Goal: Task Accomplishment & Management: Use online tool/utility

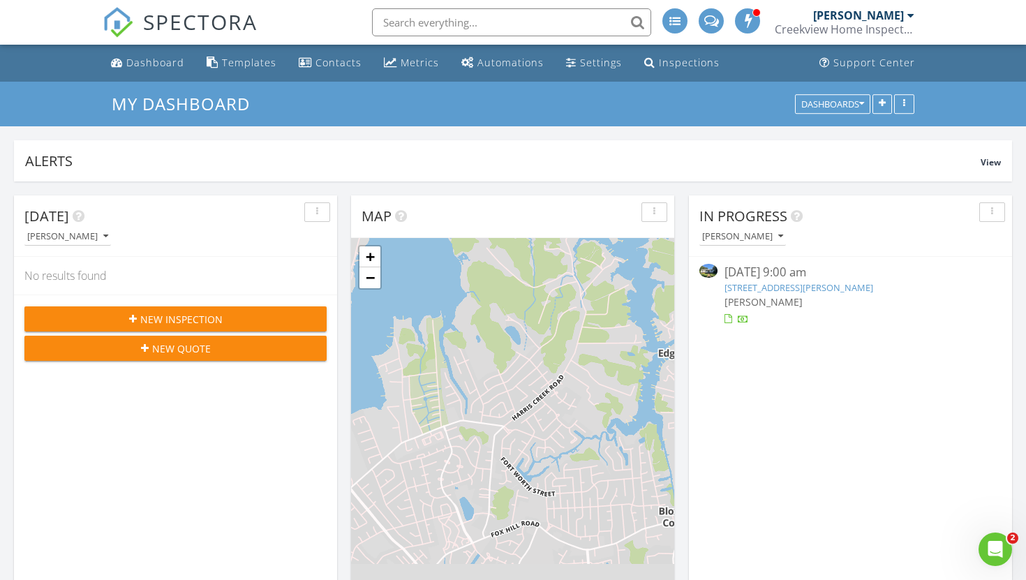
click at [751, 286] on link "11 Royall Pl, Newport News, VA 23606" at bounding box center [799, 287] width 149 height 13
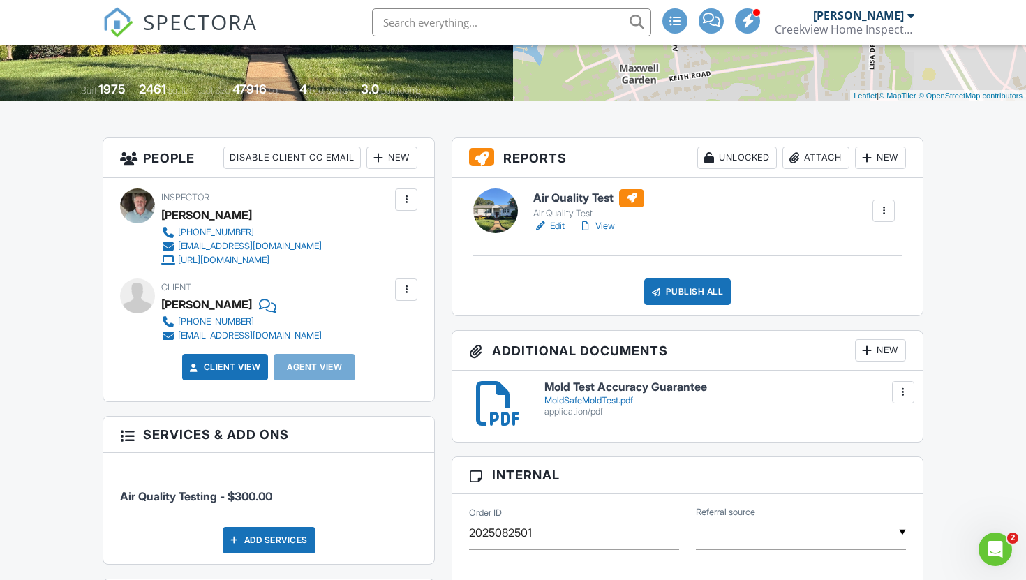
click at [889, 349] on div "New" at bounding box center [880, 350] width 51 height 22
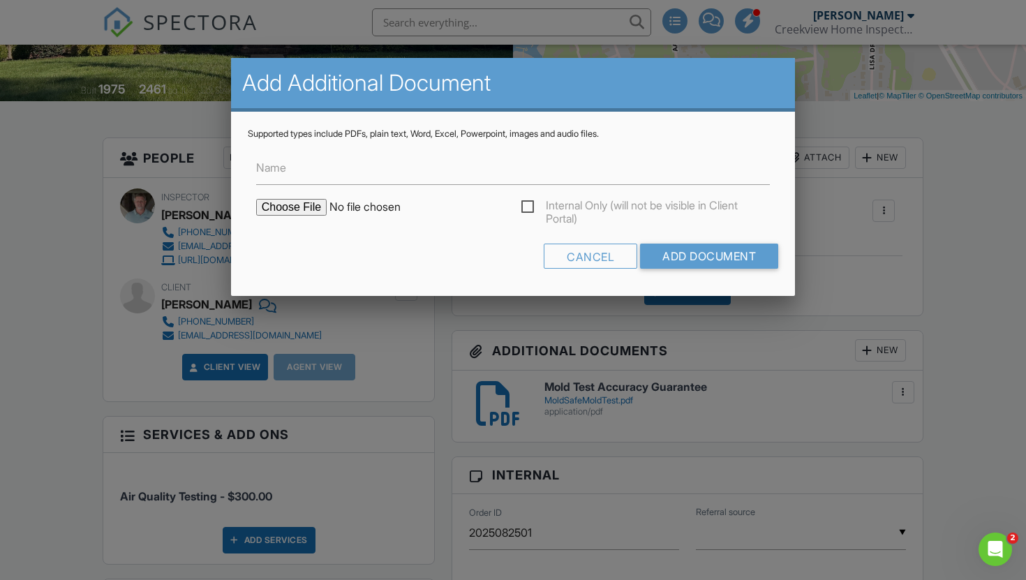
click at [304, 208] on input "file" at bounding box center [374, 207] width 237 height 17
click at [306, 209] on input "file" at bounding box center [374, 207] width 237 height 17
click at [316, 208] on input "file" at bounding box center [374, 207] width 237 height 17
type input "C:\fakepath\11 Royal Pl Lab Report.pdf"
click at [734, 253] on input "Add Document" at bounding box center [709, 256] width 138 height 25
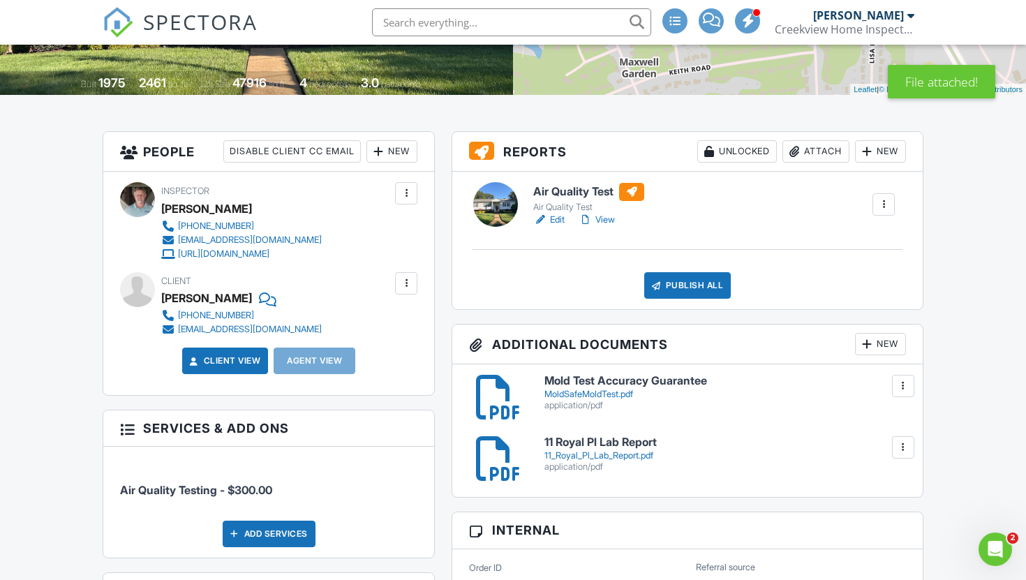
scroll to position [461, 0]
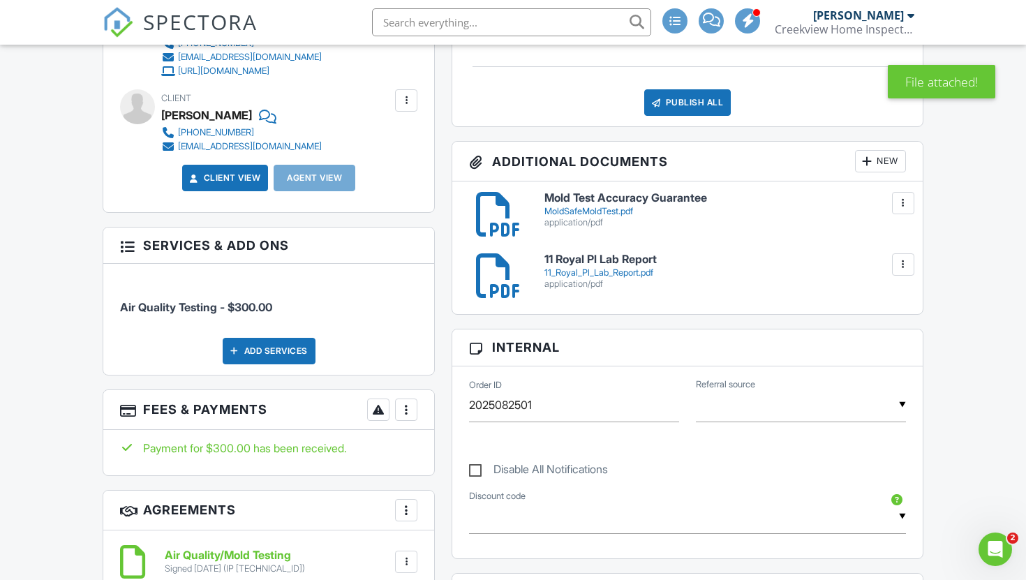
click at [880, 166] on div "New" at bounding box center [880, 161] width 51 height 22
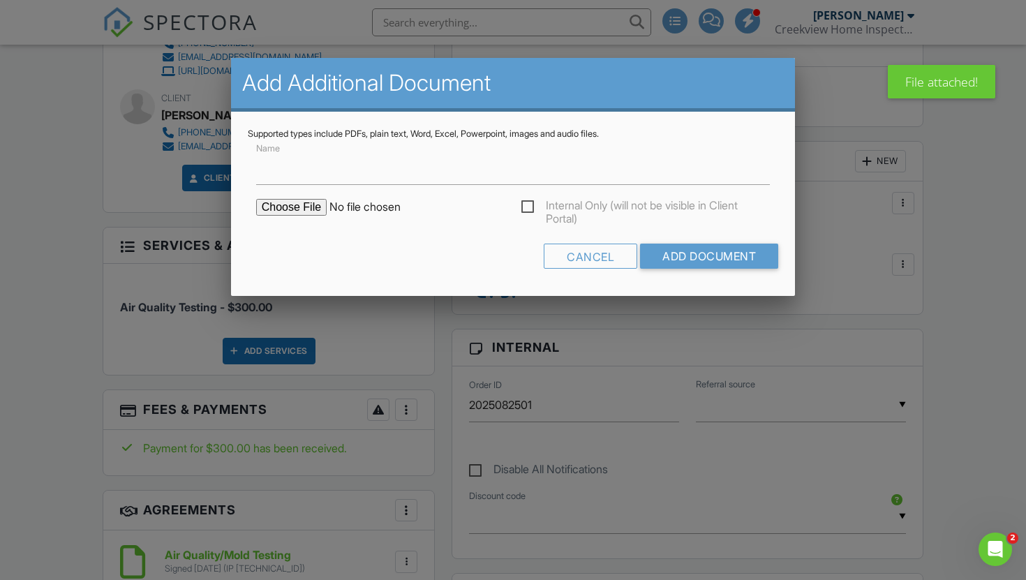
click at [296, 203] on input "file" at bounding box center [374, 207] width 237 height 17
type input "C:\fakepath\11 Royall Pl. Chain Of Custody"
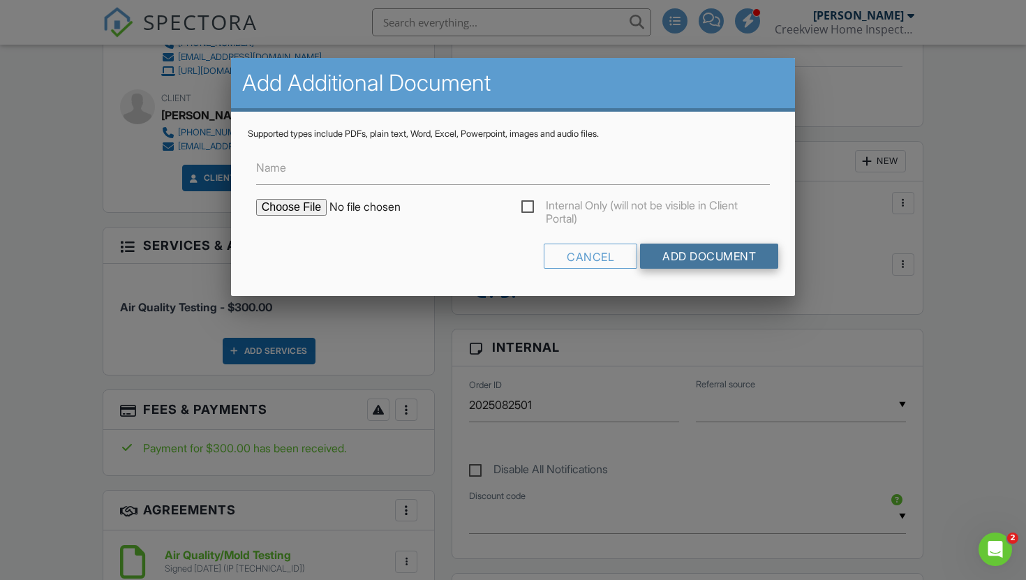
click at [686, 253] on input "Add Document" at bounding box center [709, 256] width 138 height 25
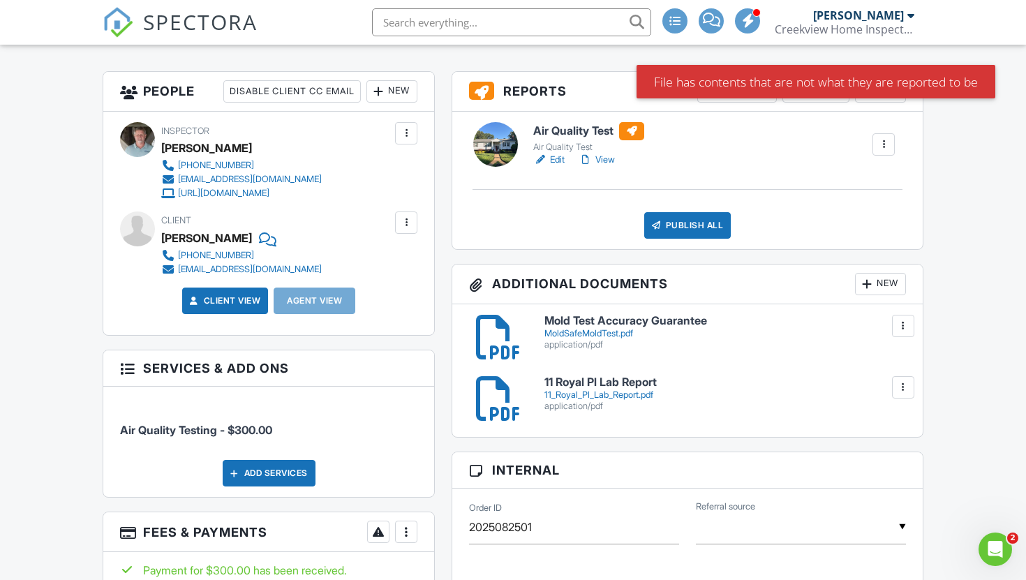
scroll to position [406, 0]
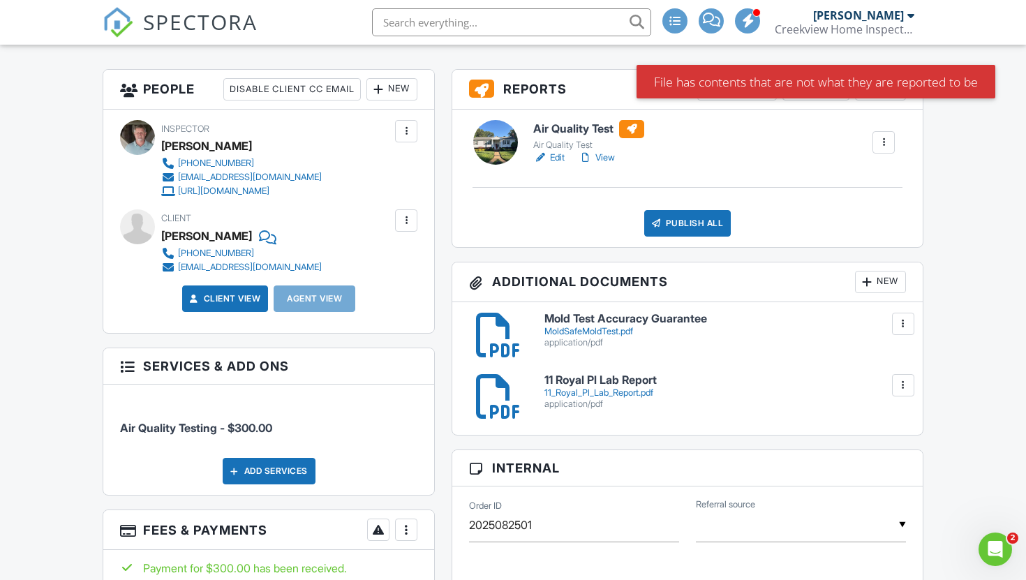
click at [938, 84] on div "File has contents that are not what they are reported to be" at bounding box center [816, 82] width 359 height 34
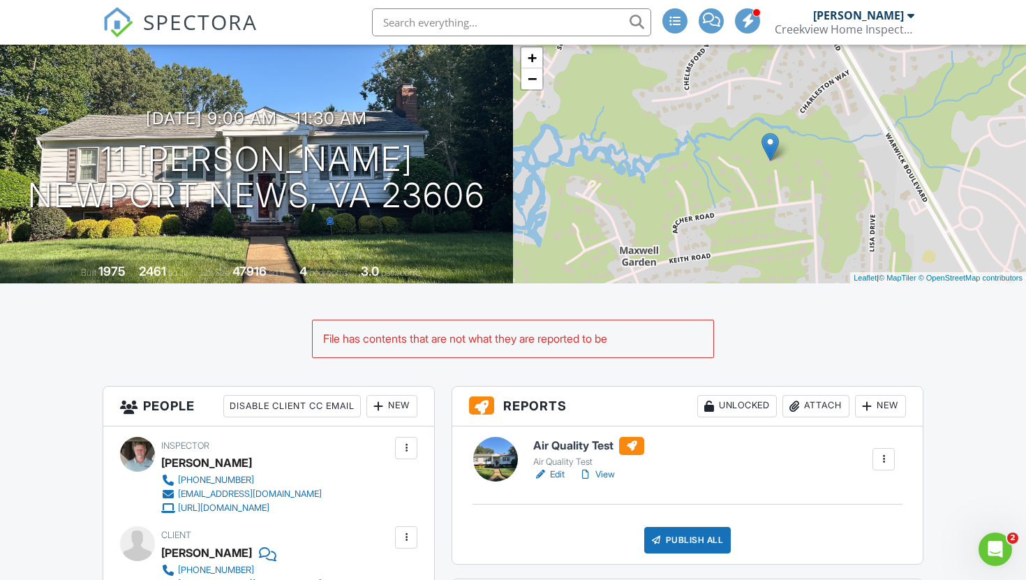
scroll to position [74, 0]
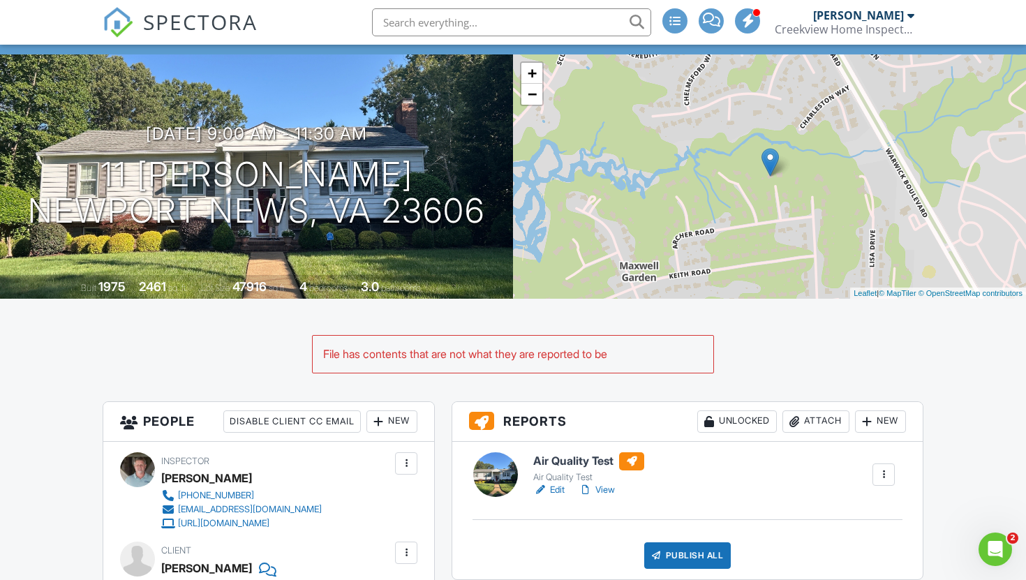
click at [659, 367] on div "File has contents that are not what they are reported to be" at bounding box center [513, 354] width 401 height 36
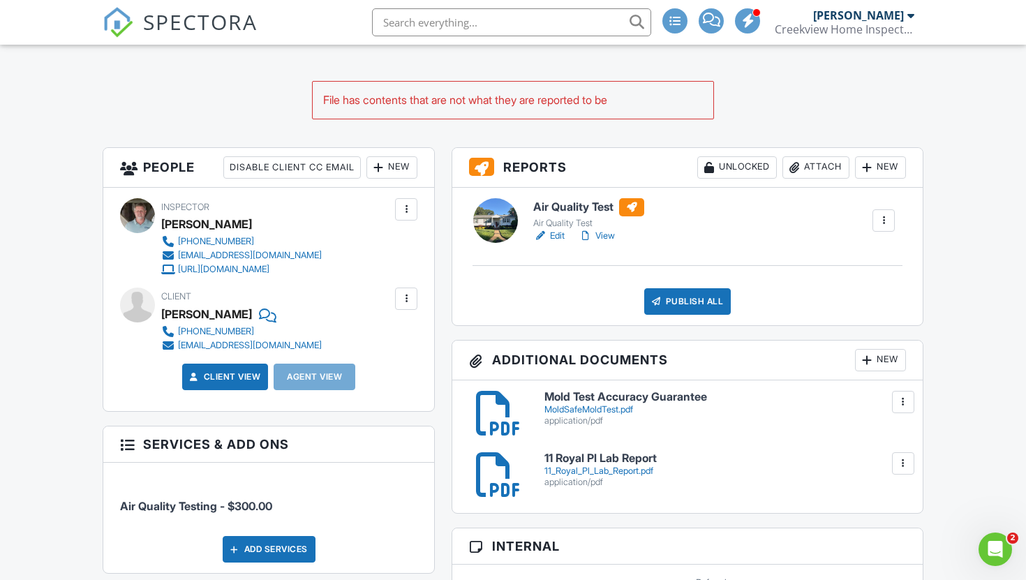
scroll to position [366, 0]
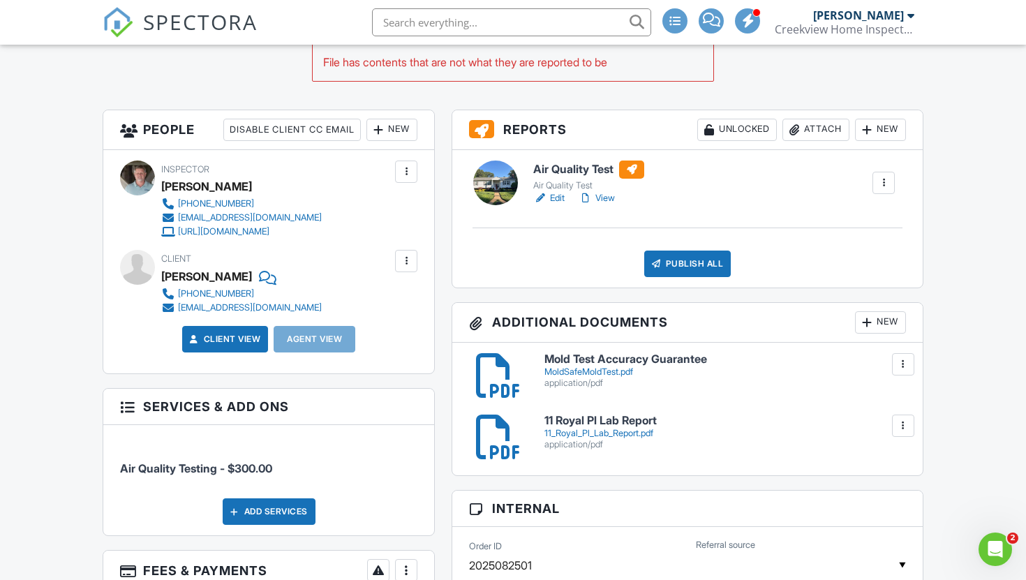
click at [890, 327] on div "New" at bounding box center [880, 322] width 51 height 22
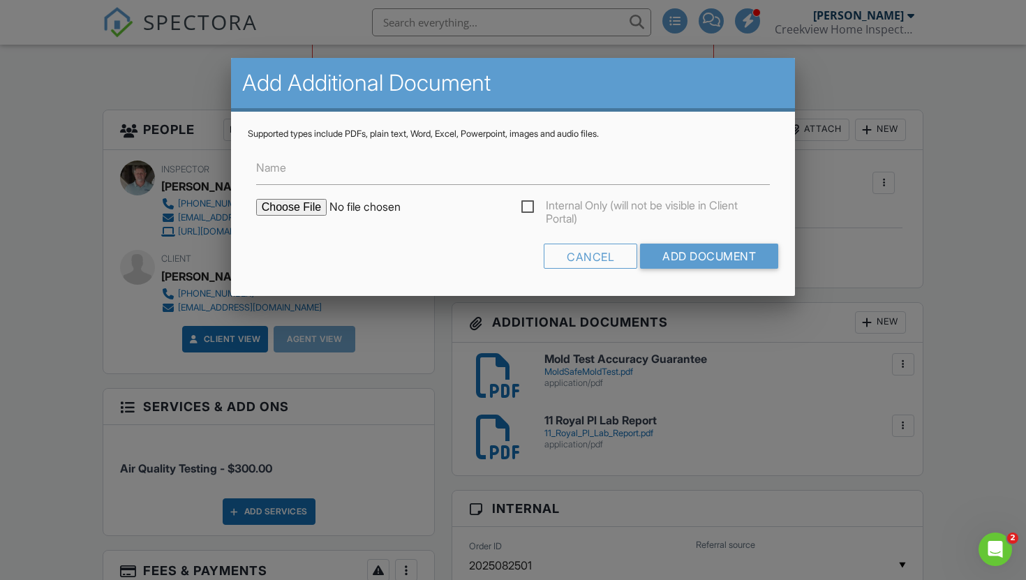
click at [290, 208] on input "file" at bounding box center [374, 207] width 237 height 17
type input "C:\fakepath\11 [PERSON_NAME]. Chain Of Custody"
click at [697, 246] on input "Add Document" at bounding box center [709, 256] width 138 height 25
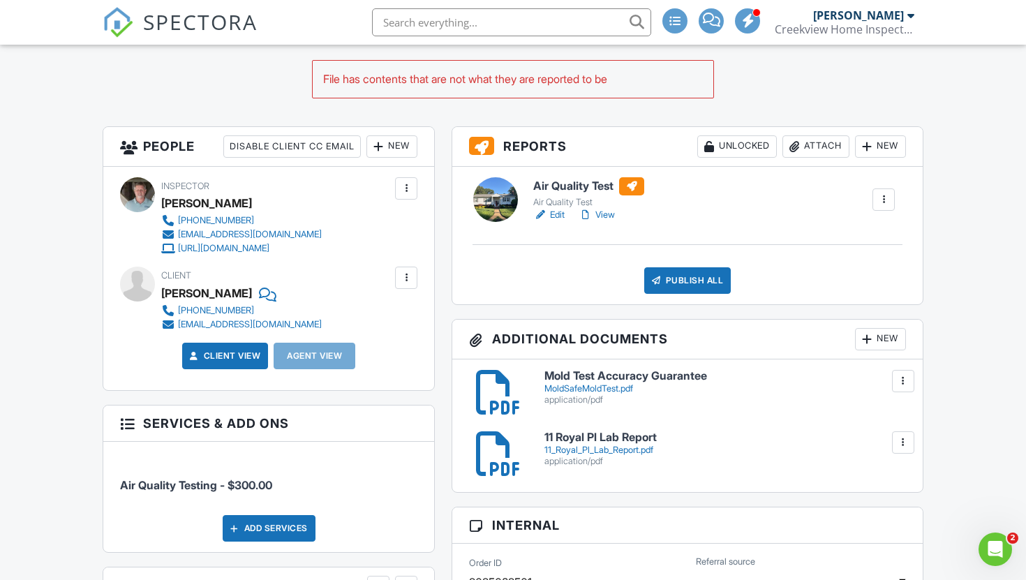
scroll to position [364, 0]
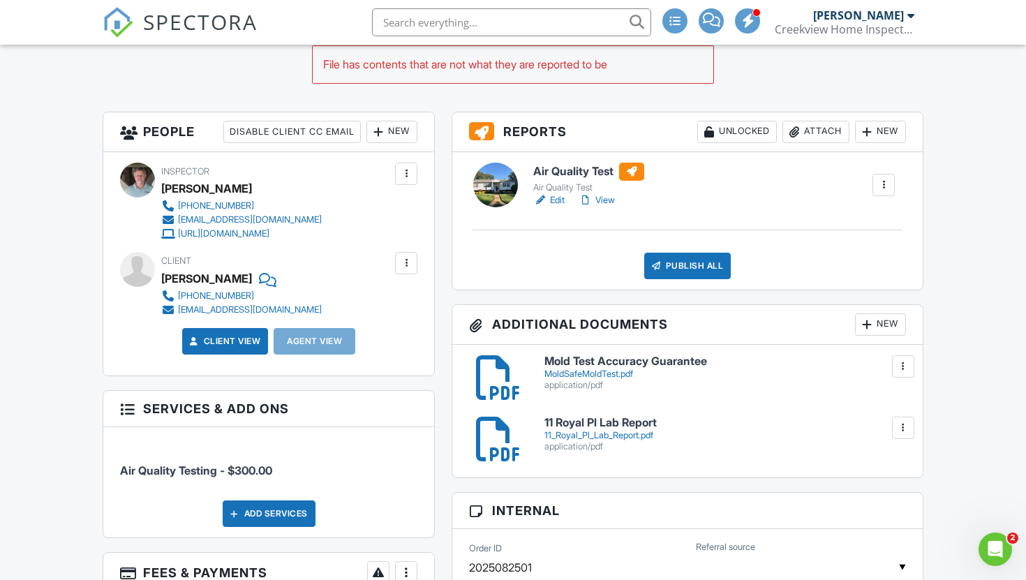
click at [882, 316] on div "New" at bounding box center [880, 324] width 51 height 22
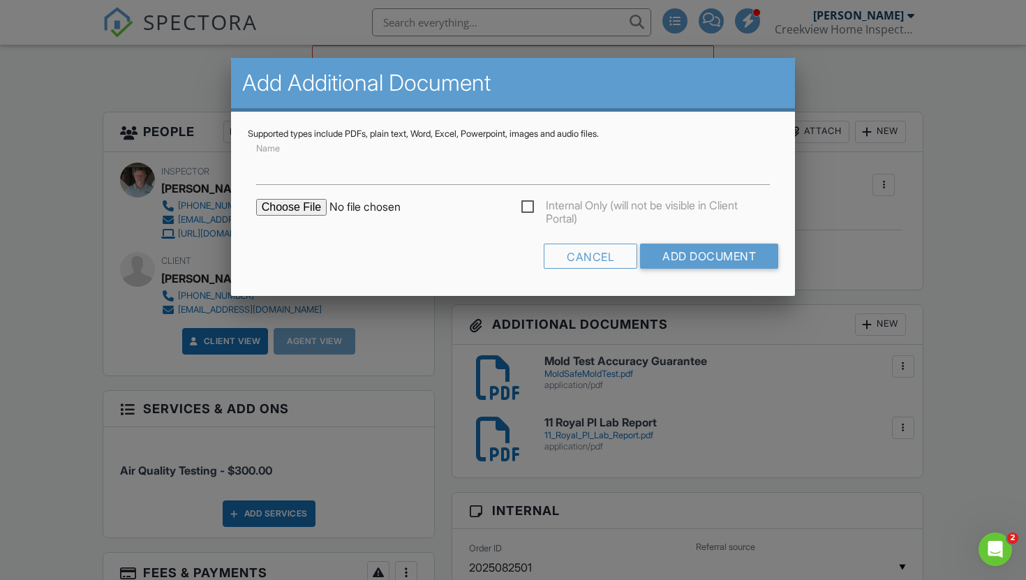
click at [305, 205] on input "file" at bounding box center [374, 207] width 237 height 17
type input "C:\fakepath\11 Royall Pl Chain of Custody.pdf"
click at [721, 261] on input "Add Document" at bounding box center [709, 256] width 138 height 25
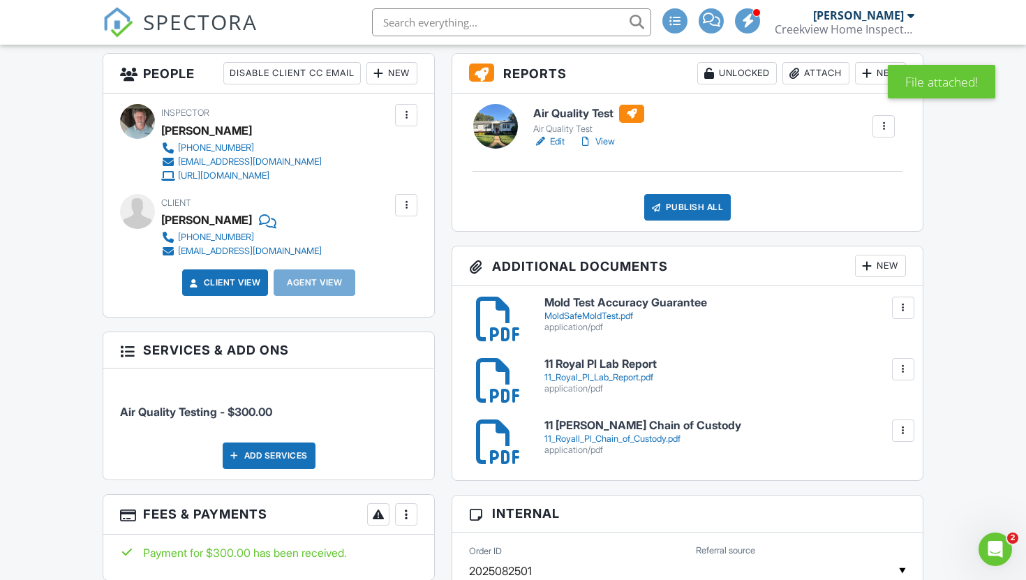
scroll to position [266, 0]
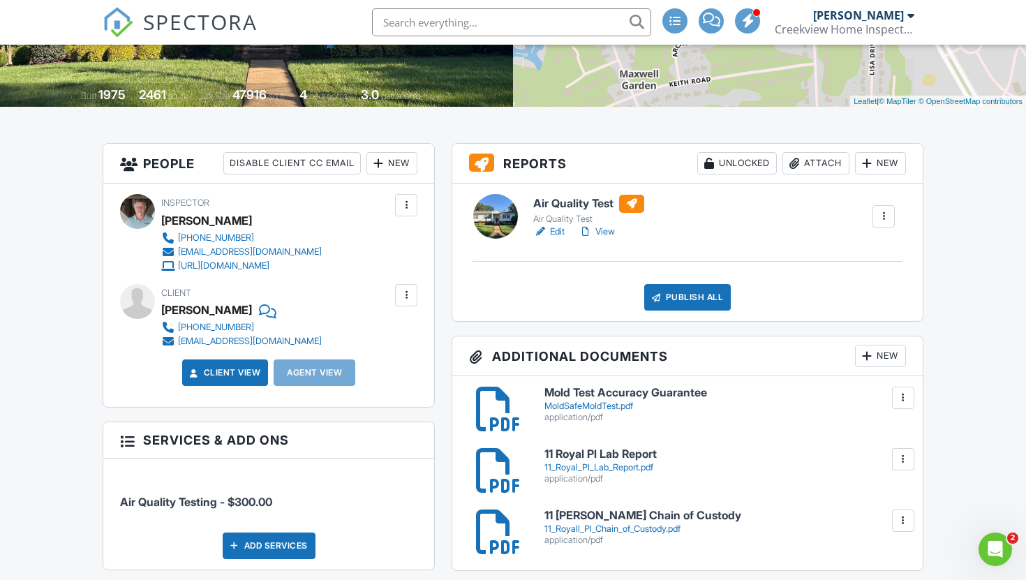
click at [559, 232] on link "Edit" at bounding box center [548, 232] width 31 height 14
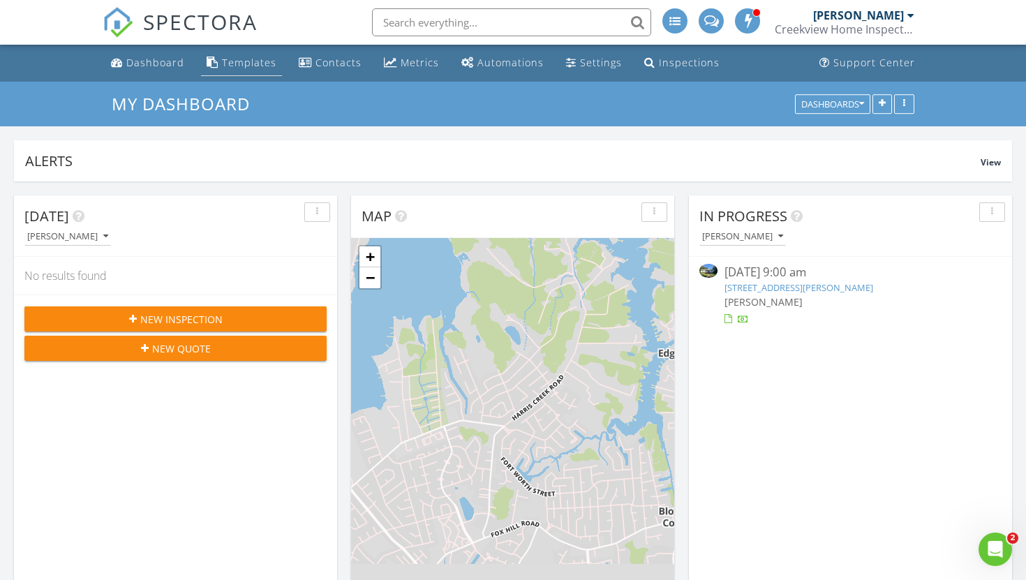
click at [250, 61] on div "Templates" at bounding box center [249, 62] width 54 height 13
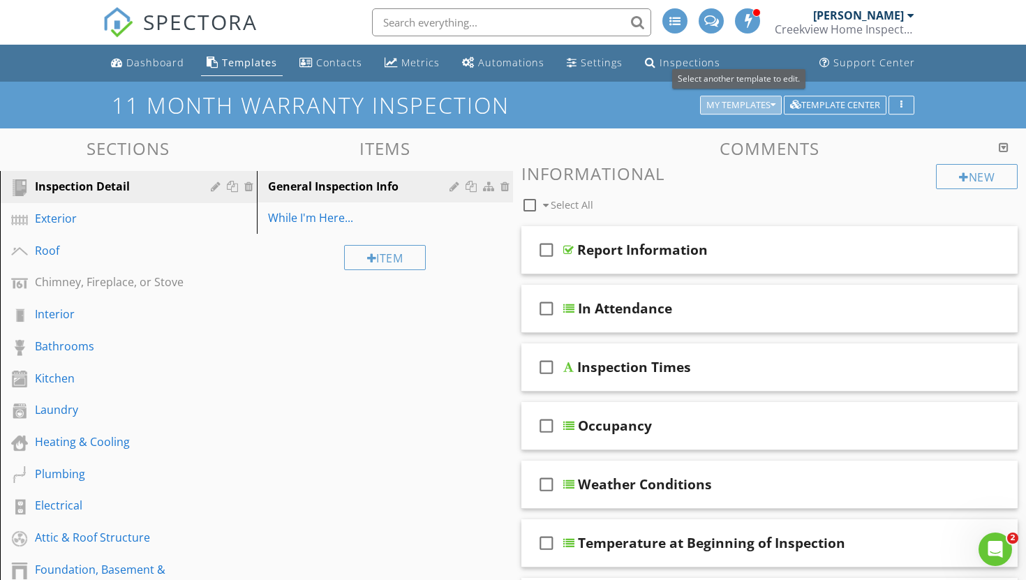
click at [741, 109] on div "My Templates" at bounding box center [741, 106] width 69 height 10
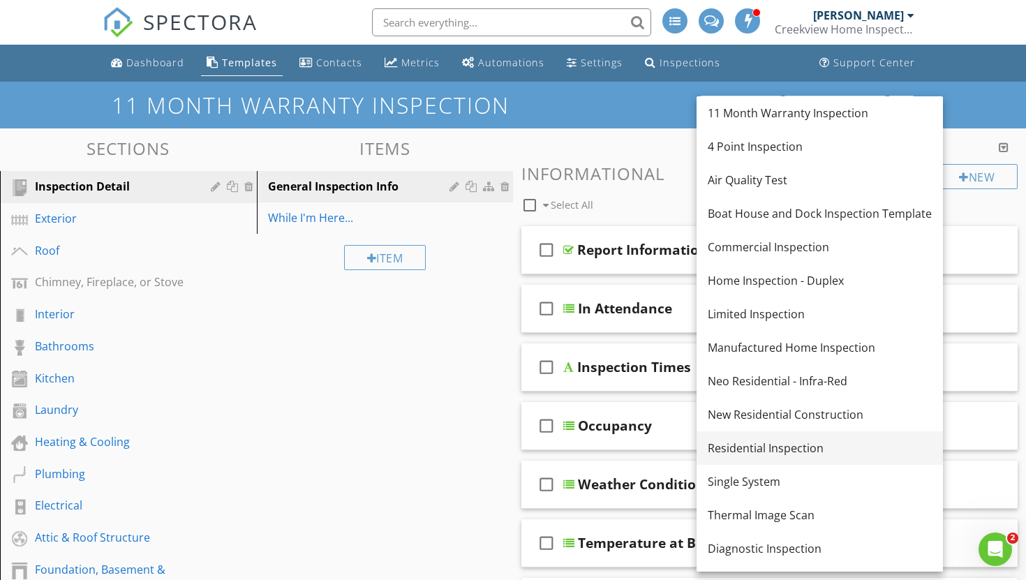
click at [752, 450] on div "Residential Inspection" at bounding box center [820, 448] width 224 height 17
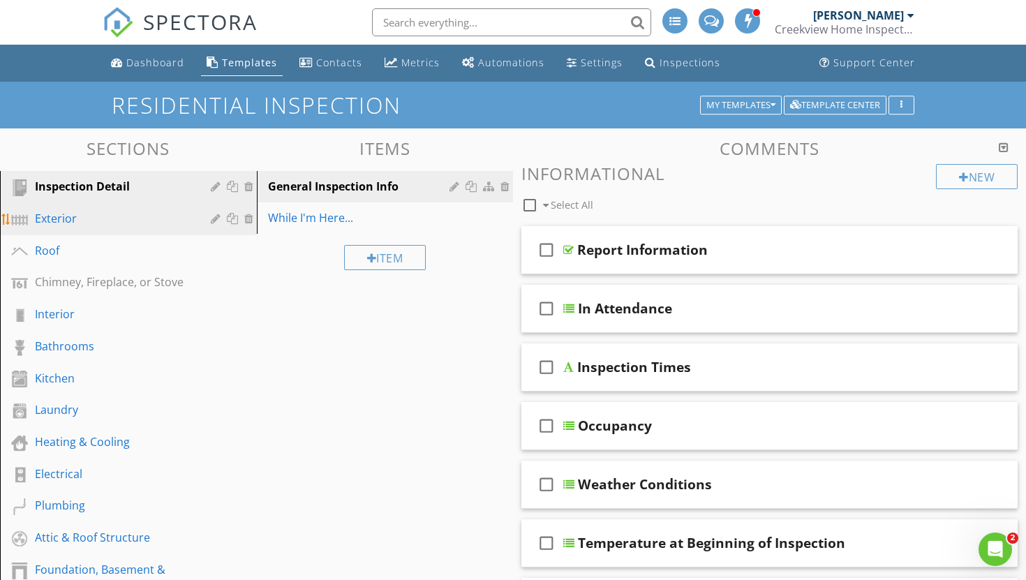
click at [77, 224] on div "Exterior" at bounding box center [113, 218] width 156 height 17
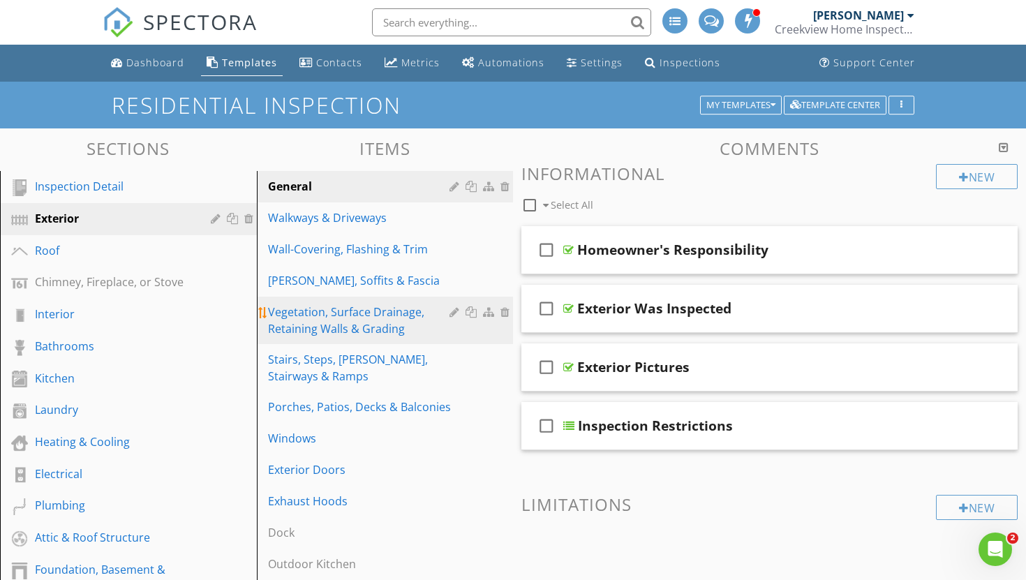
click at [332, 317] on div "Vegetation, Surface Drainage, Retaining Walls & Grading" at bounding box center [361, 321] width 186 height 34
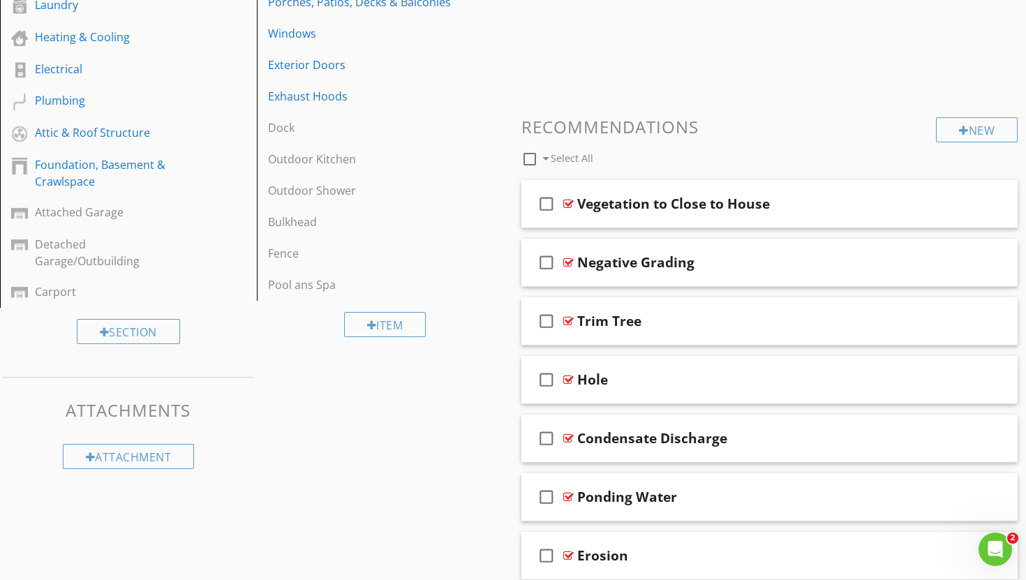
scroll to position [409, 0]
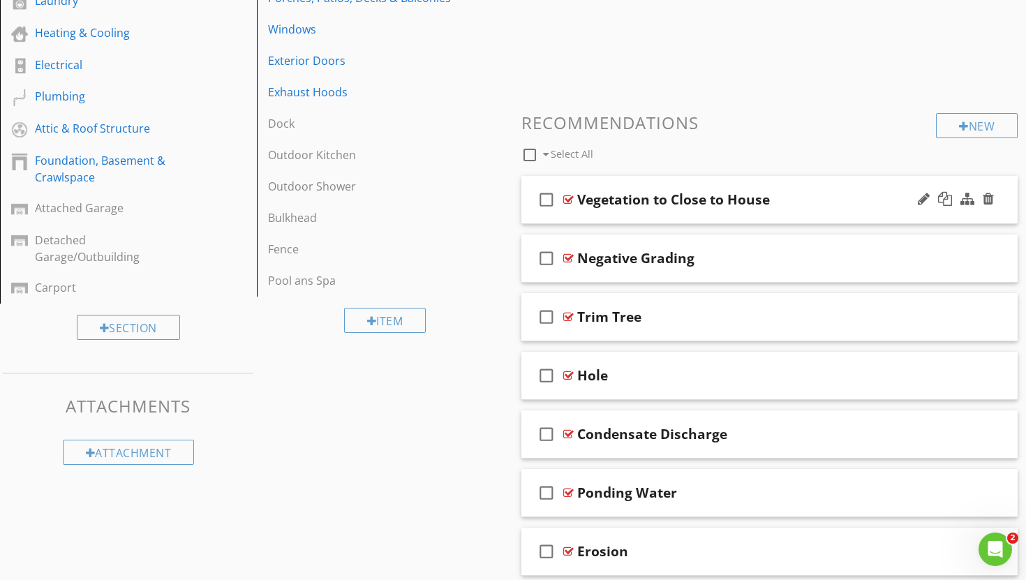
click at [764, 212] on div "check_box_outline_blank Vegetation to Close to House" at bounding box center [770, 200] width 496 height 48
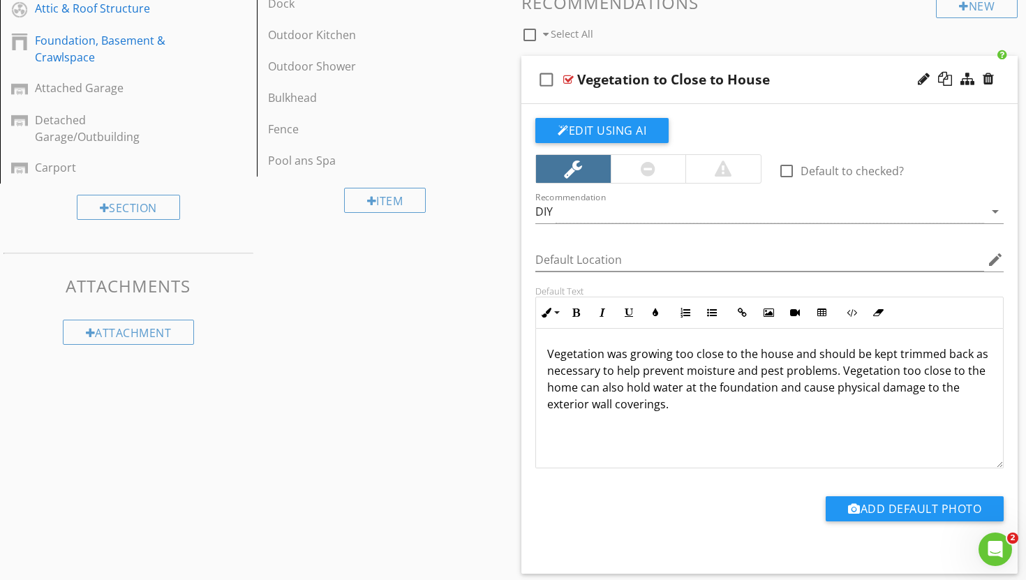
scroll to position [679, 0]
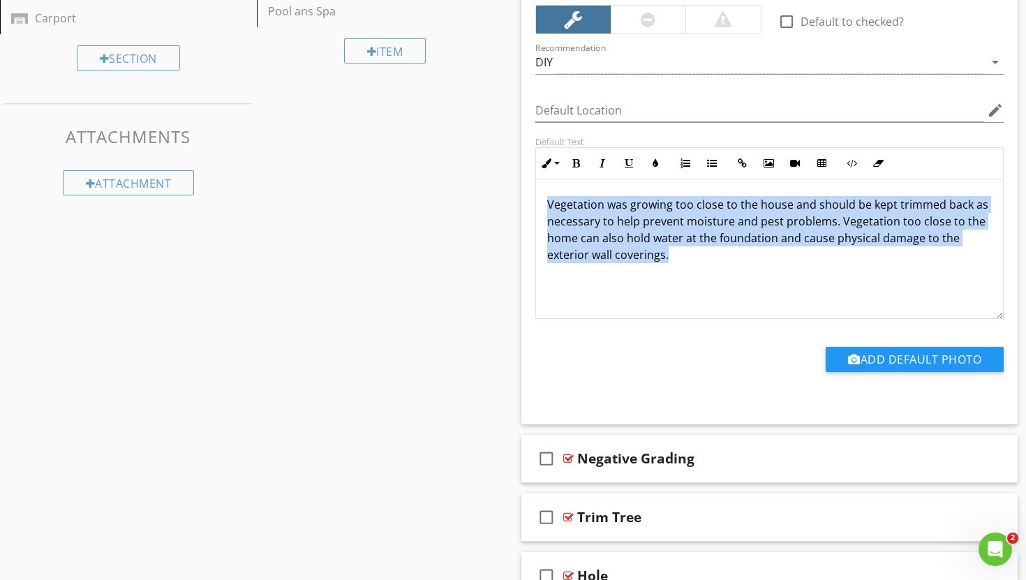
drag, startPoint x: 548, startPoint y: 201, endPoint x: 672, endPoint y: 270, distance: 141.6
click at [672, 270] on div "Vegetation was growing too close to the house and should be kept trimmed back a…" at bounding box center [769, 249] width 467 height 140
copy p "Vegetation was growing too close to the house and should be kept trimmed back a…"
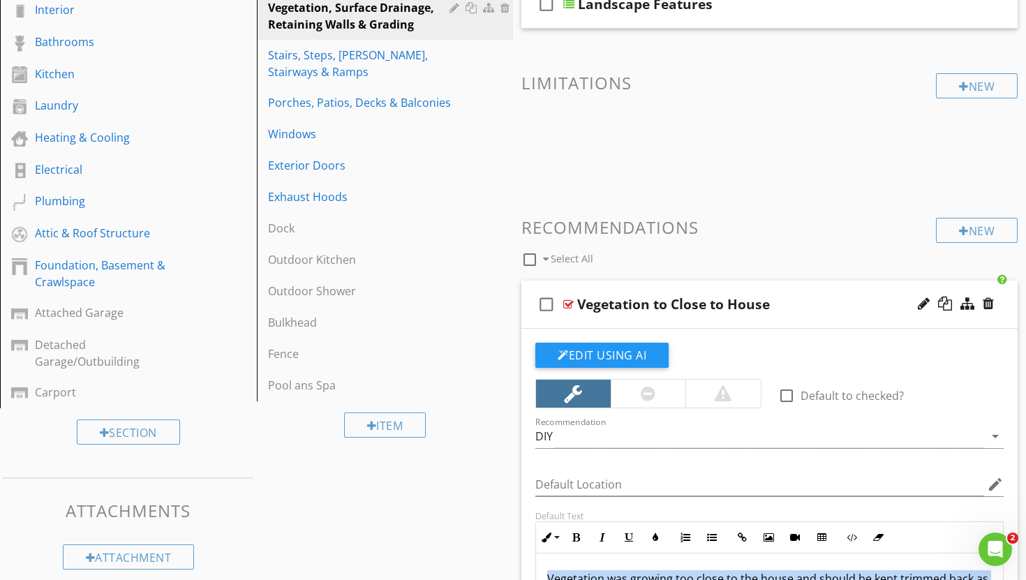
scroll to position [303, 0]
